Goal: Navigation & Orientation: Find specific page/section

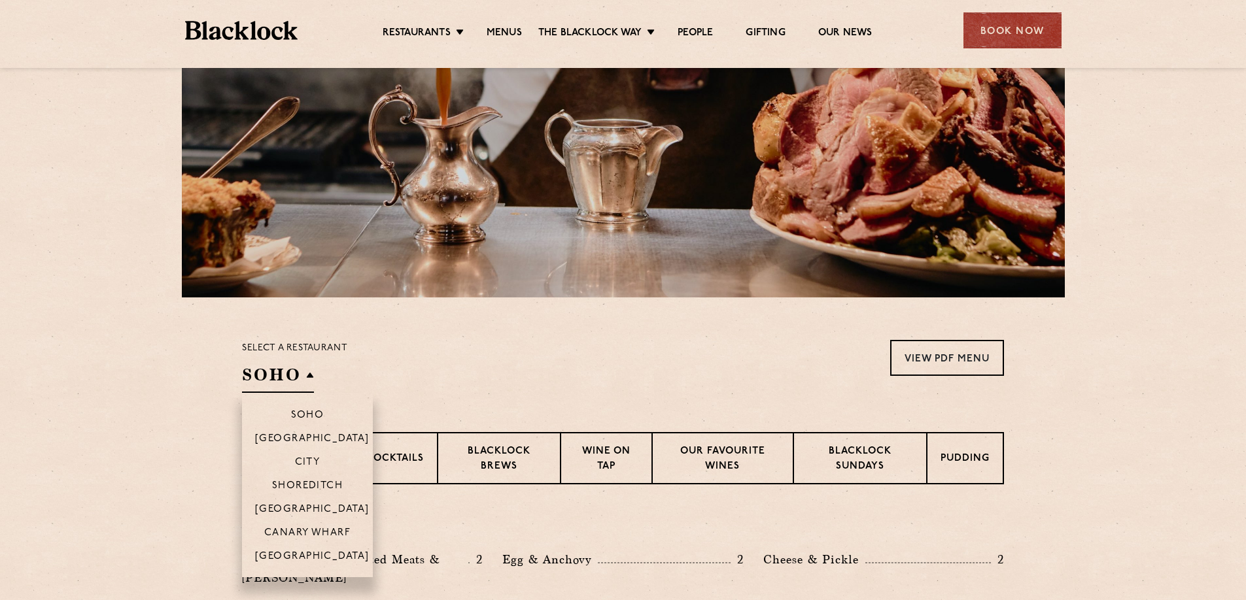
scroll to position [196, 0]
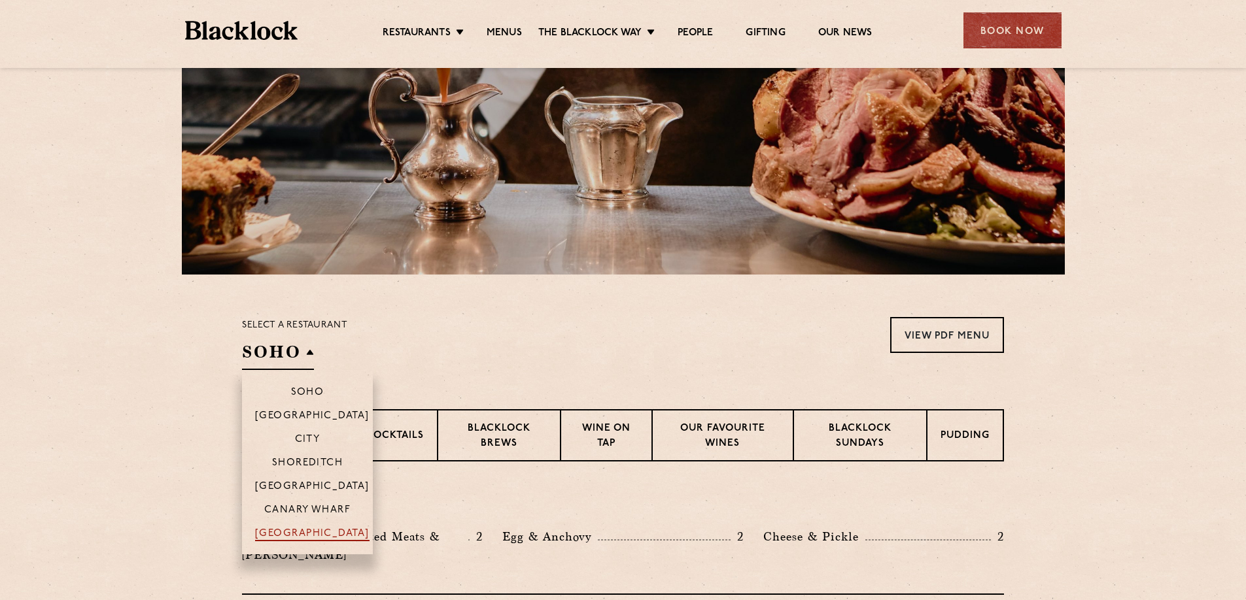
click at [303, 532] on p "[GEOGRAPHIC_DATA]" at bounding box center [312, 534] width 114 height 13
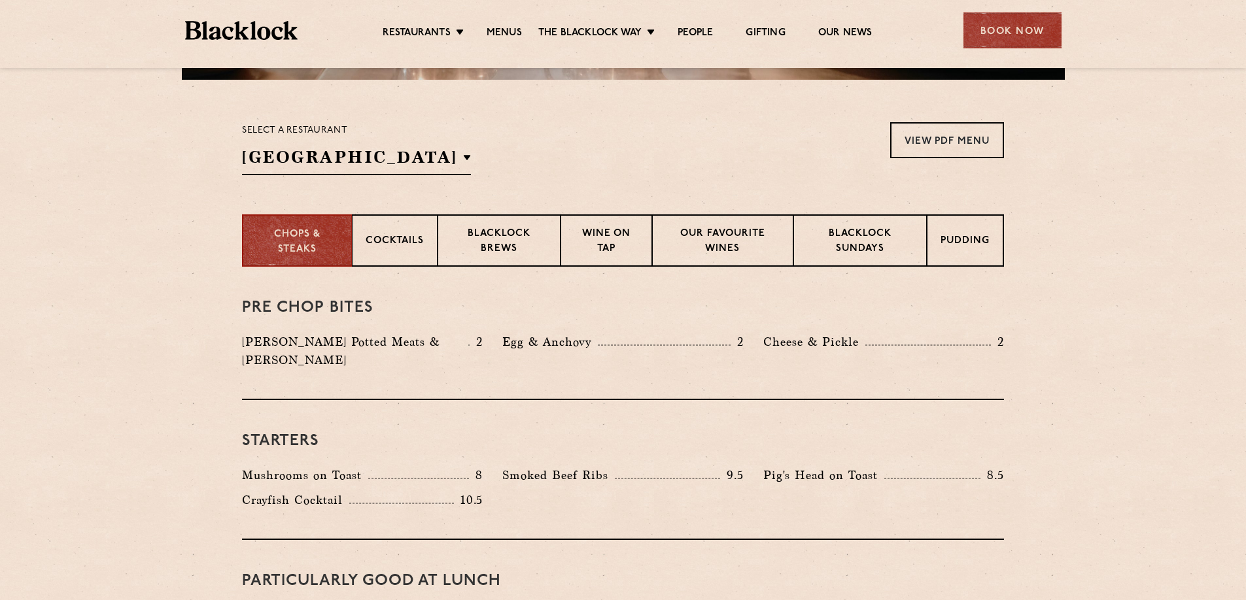
scroll to position [392, 0]
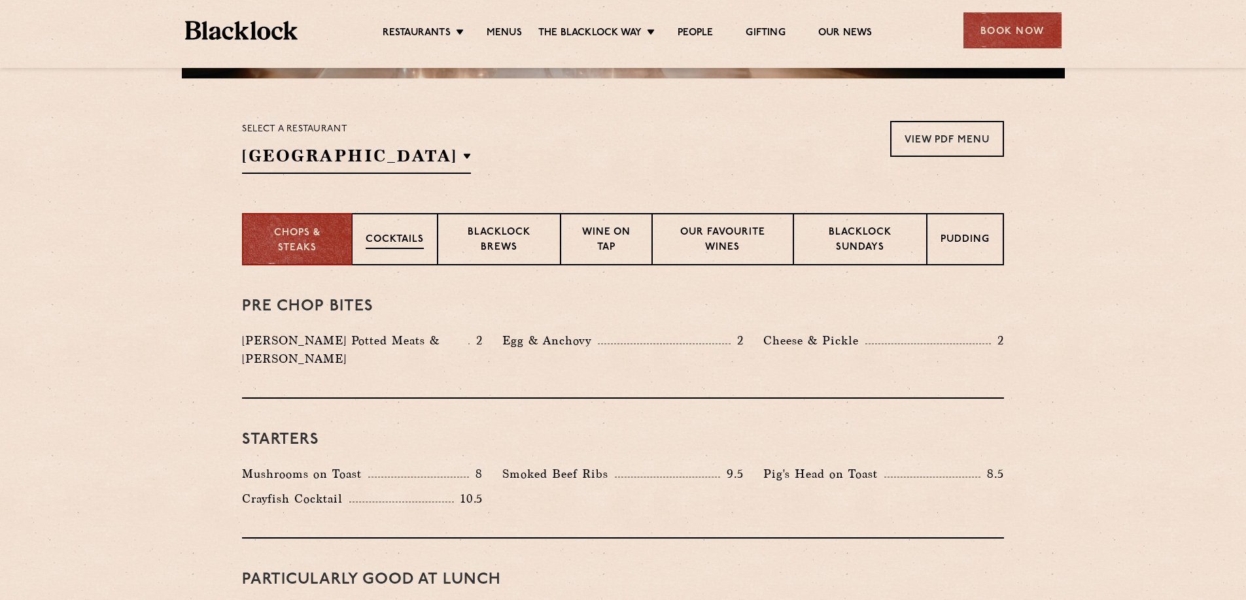
click at [398, 237] on p "Cocktails" at bounding box center [394, 241] width 58 height 16
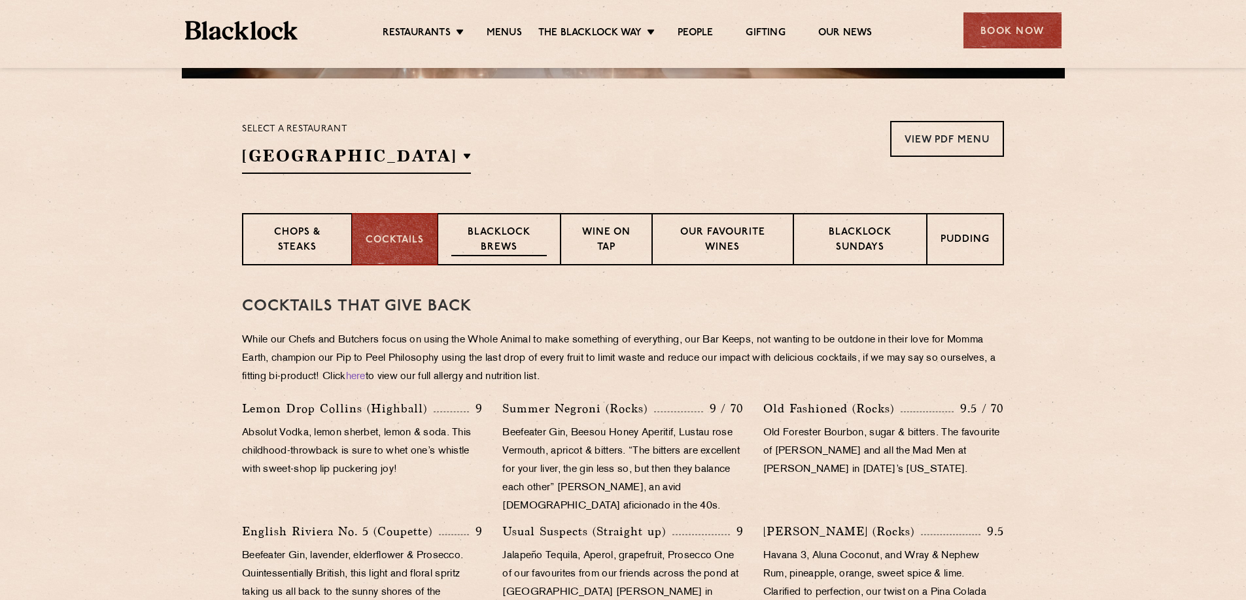
click at [505, 242] on p "Blacklock Brews" at bounding box center [498, 241] width 95 height 31
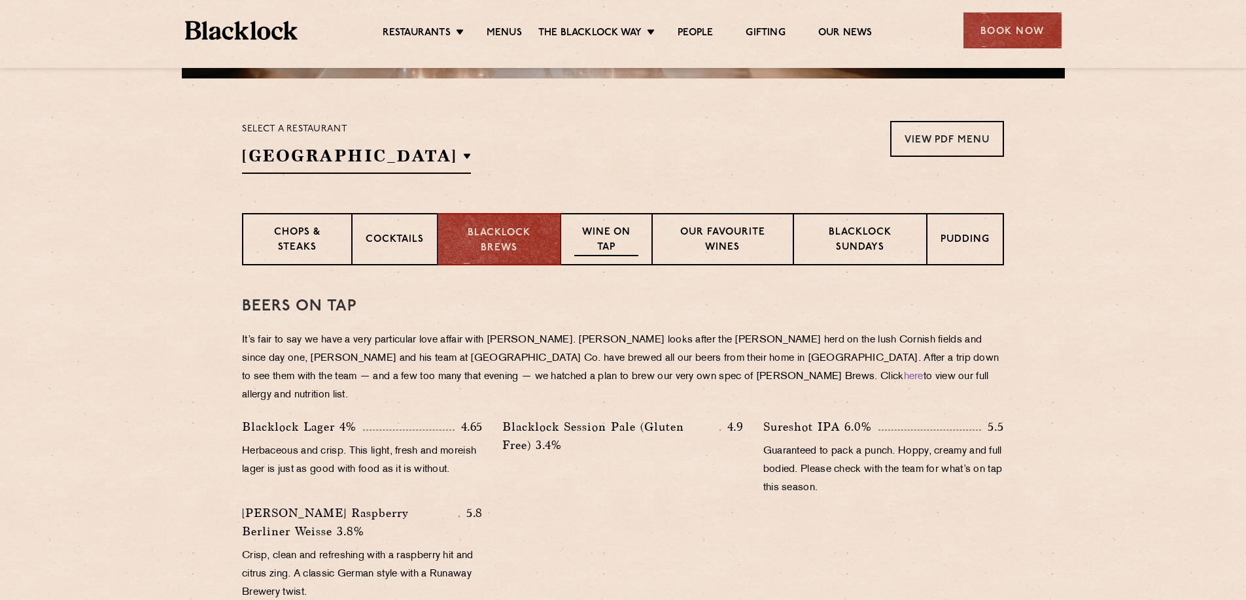
click at [611, 237] on p "Wine on Tap" at bounding box center [606, 241] width 64 height 31
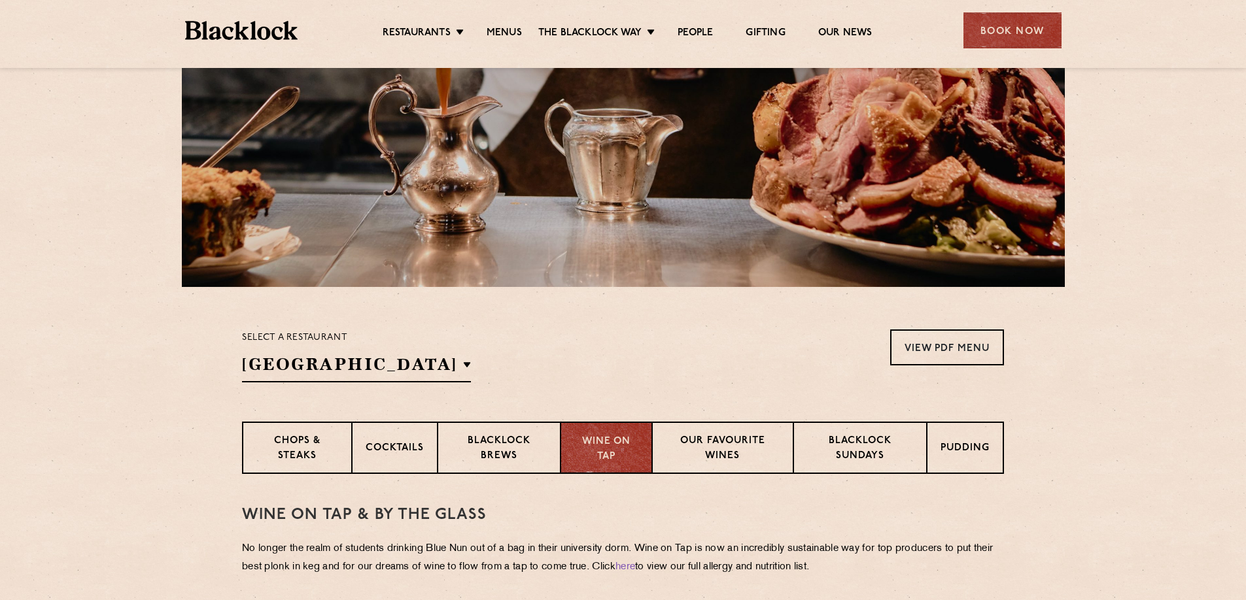
scroll to position [131, 0]
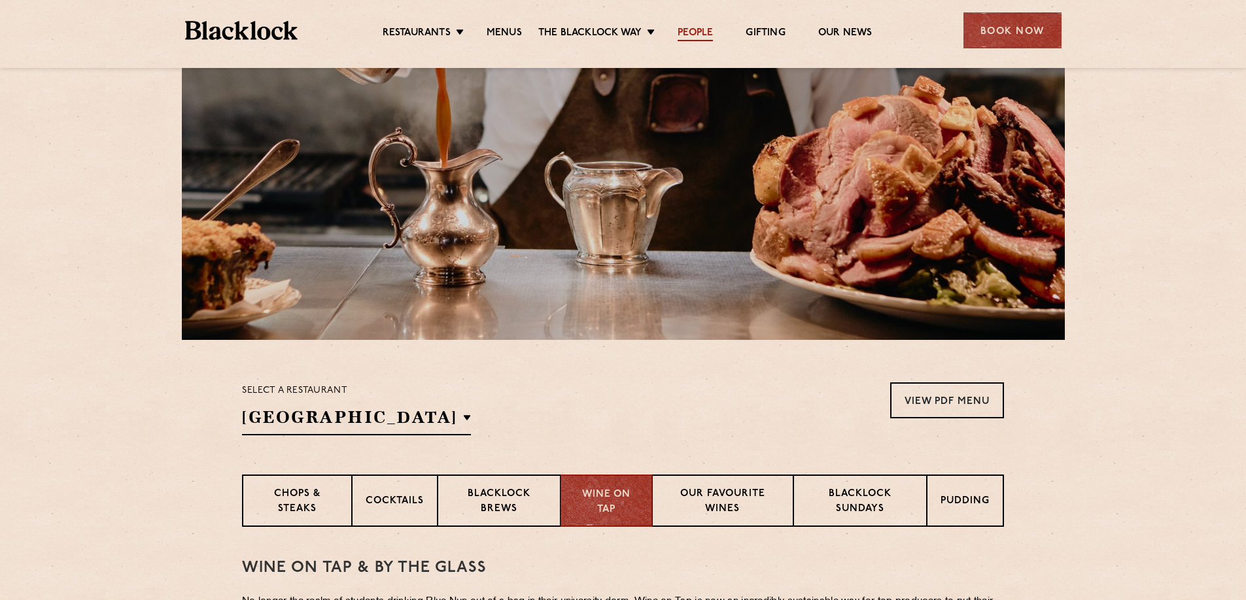
click at [699, 30] on link "People" at bounding box center [694, 34] width 35 height 14
